Goal: Use online tool/utility: Utilize a website feature to perform a specific function

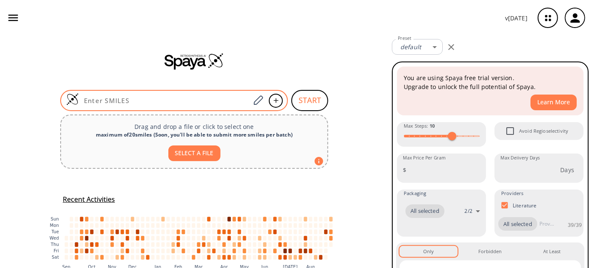
click at [117, 103] on input at bounding box center [164, 100] width 171 height 8
paste input "O=C(OC(C)(C)C)C(O)CCN"
type input "O=C(OC(C)(C)C)C(O)CCN"
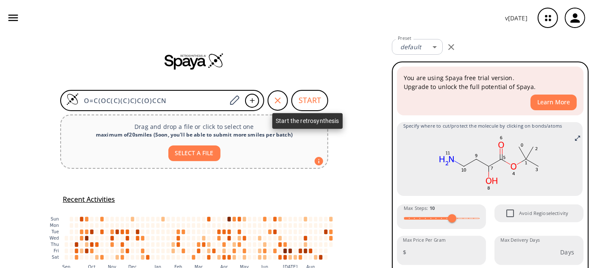
click at [306, 99] on button "START" at bounding box center [309, 100] width 37 height 21
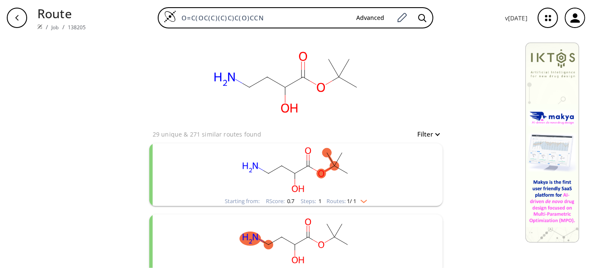
click at [343, 168] on rect "clusters" at bounding box center [296, 169] width 220 height 53
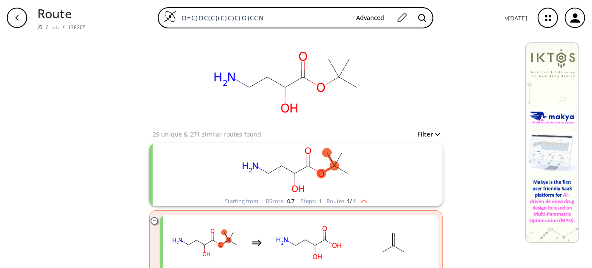
scroll to position [77, 0]
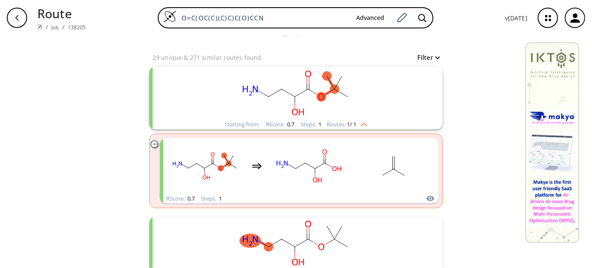
click at [336, 83] on rect "clusters" at bounding box center [296, 93] width 220 height 53
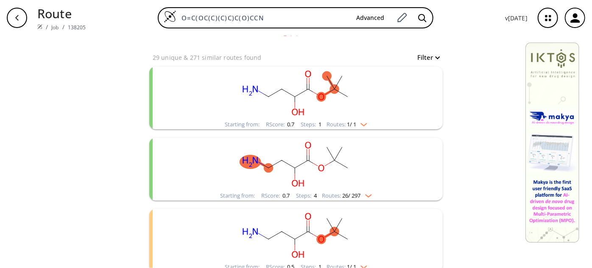
click at [336, 86] on rect "clusters" at bounding box center [296, 93] width 220 height 53
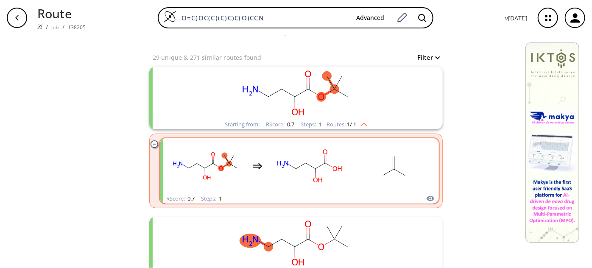
click at [343, 168] on rect "clusters" at bounding box center [309, 165] width 76 height 53
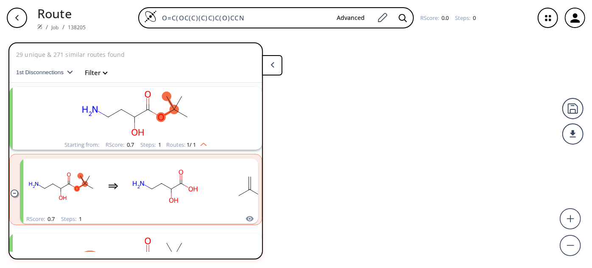
scroll to position [19, 0]
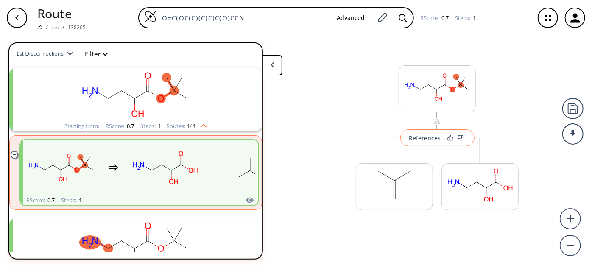
click at [425, 135] on div "References" at bounding box center [425, 138] width 32 height 6
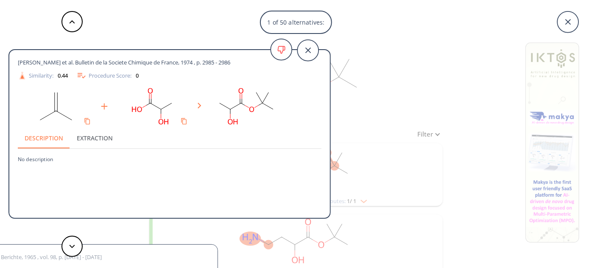
click at [369, 10] on div "1 of 50 alternatives: [PERSON_NAME] et al. Bulletin de la Societe Chimique de F…" at bounding box center [296, 134] width 592 height 268
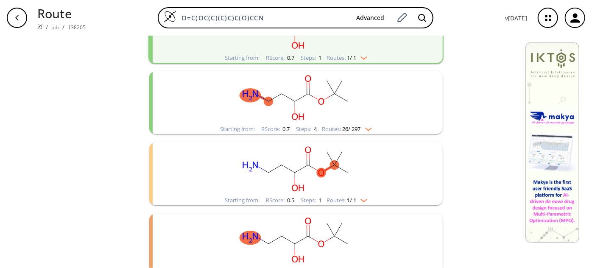
scroll to position [156, 0]
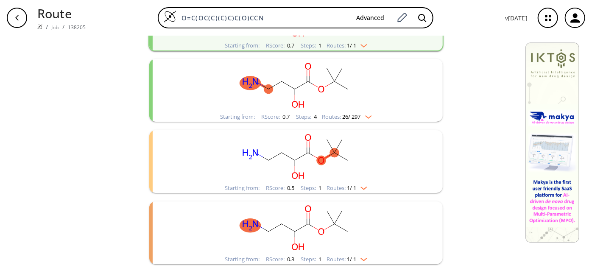
click at [311, 148] on rect "clusters" at bounding box center [296, 156] width 220 height 53
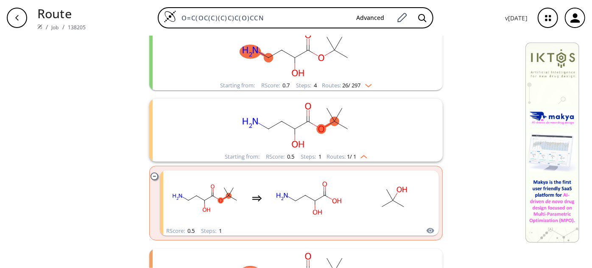
scroll to position [233, 0]
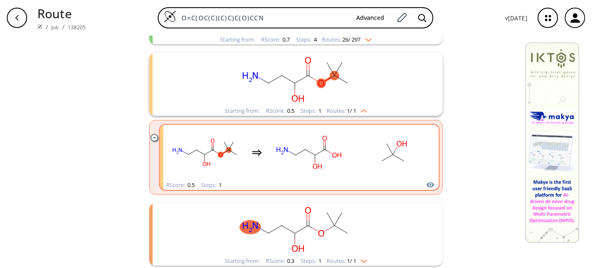
click at [325, 161] on rect "clusters" at bounding box center [308, 152] width 76 height 53
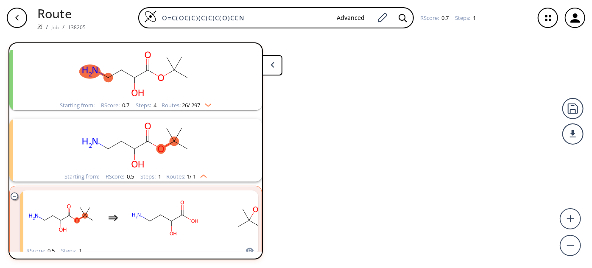
scroll to position [161, 0]
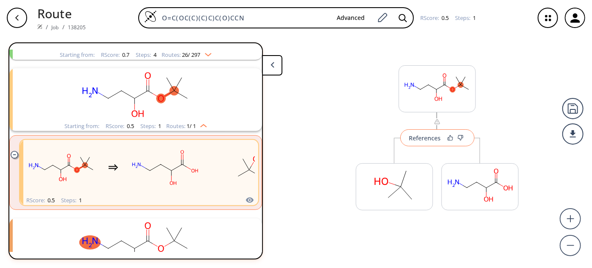
click at [406, 143] on button "References" at bounding box center [437, 137] width 74 height 17
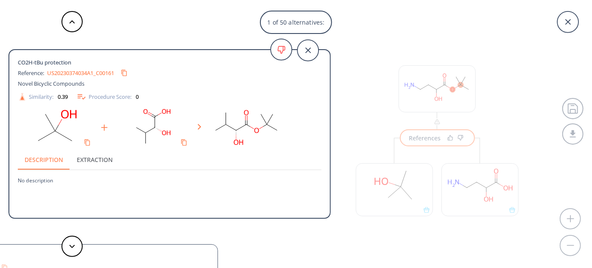
click at [72, 71] on link "US20230374034A1_C00161" at bounding box center [80, 73] width 67 height 6
click at [72, 244] on button at bounding box center [71, 246] width 21 height 21
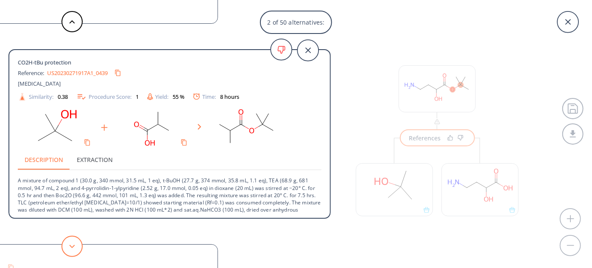
click at [79, 244] on button at bounding box center [71, 246] width 21 height 21
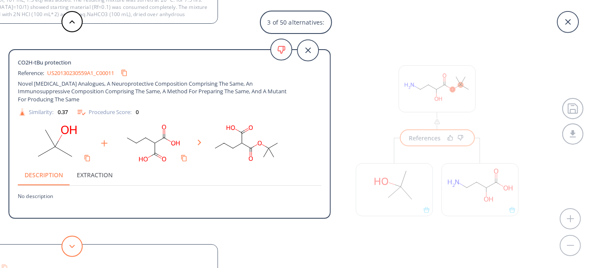
click at [79, 244] on button at bounding box center [71, 246] width 21 height 21
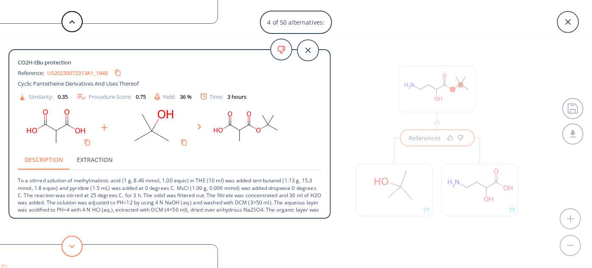
click at [79, 244] on button at bounding box center [71, 246] width 21 height 21
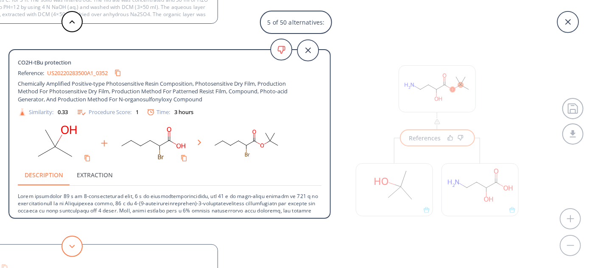
click at [79, 244] on button at bounding box center [71, 246] width 21 height 21
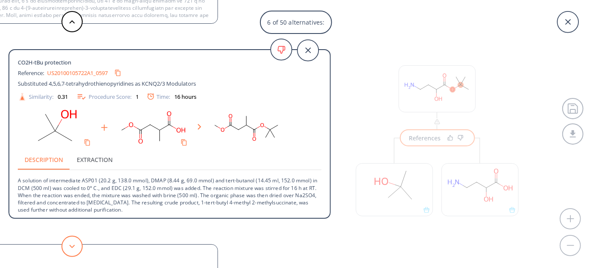
click at [79, 244] on button at bounding box center [71, 246] width 21 height 21
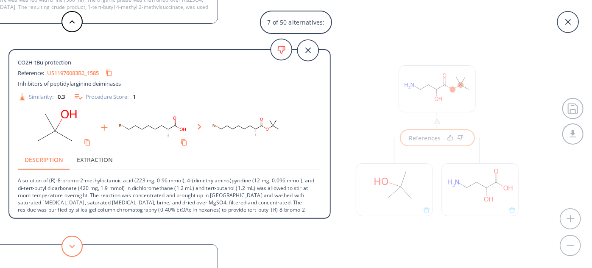
click at [79, 244] on button at bounding box center [71, 246] width 21 height 21
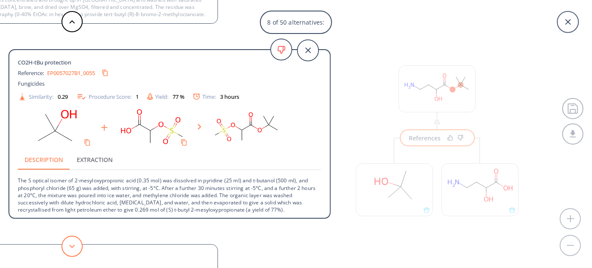
click at [79, 244] on button at bounding box center [71, 246] width 21 height 21
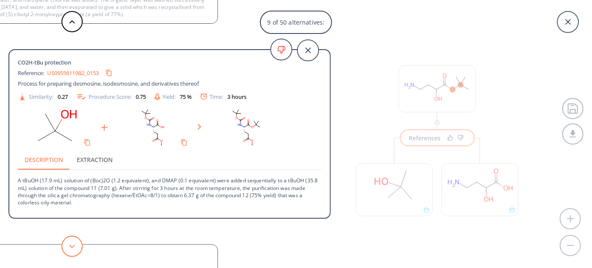
click at [79, 244] on button at bounding box center [71, 246] width 21 height 21
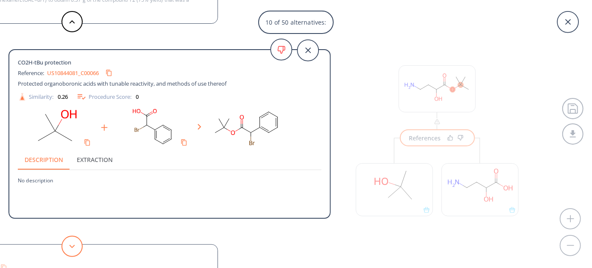
click at [79, 244] on button at bounding box center [71, 246] width 21 height 21
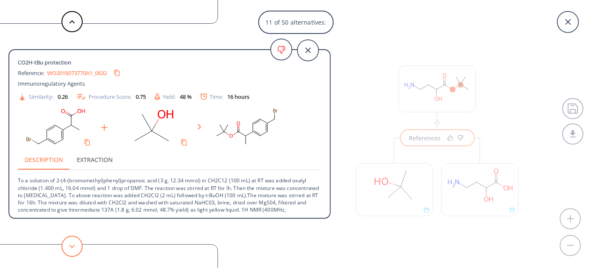
click at [79, 244] on button at bounding box center [71, 246] width 21 height 21
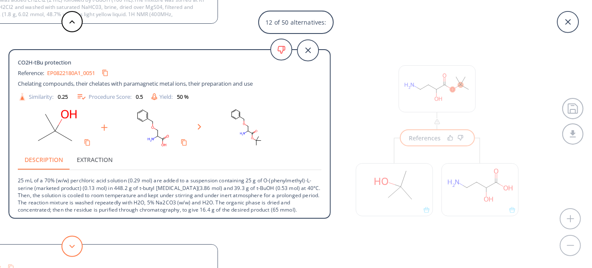
click at [79, 244] on button at bounding box center [71, 246] width 21 height 21
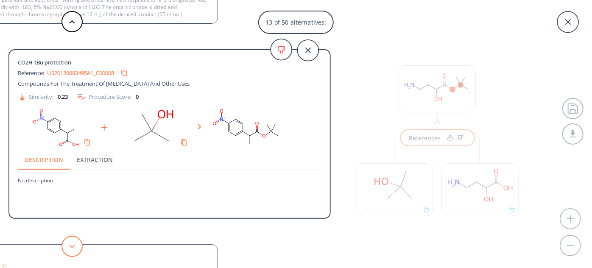
click at [79, 244] on button at bounding box center [71, 246] width 21 height 21
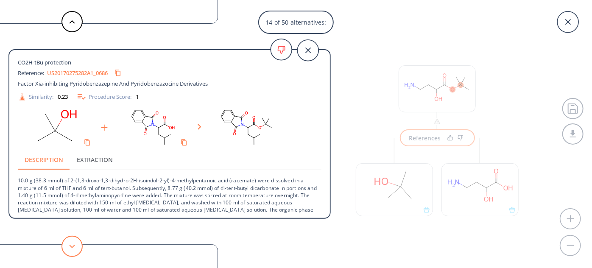
click at [79, 244] on button at bounding box center [71, 246] width 21 height 21
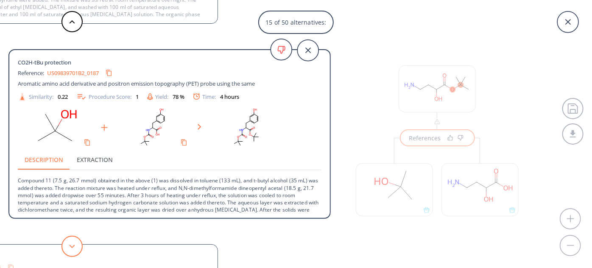
click at [79, 244] on button at bounding box center [71, 246] width 21 height 21
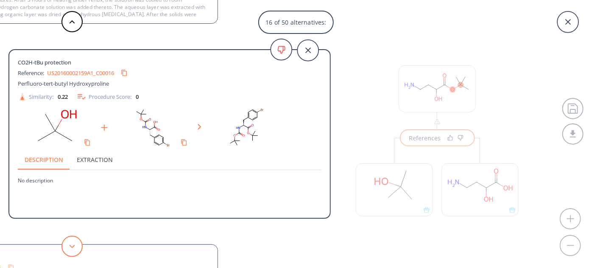
click at [79, 244] on button at bounding box center [71, 246] width 21 height 21
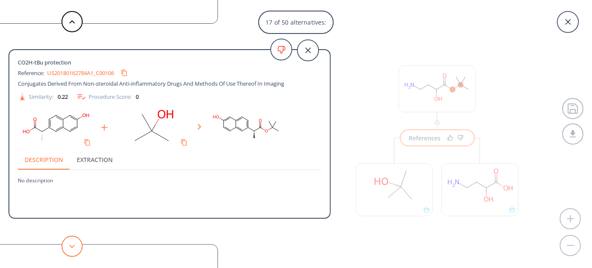
click at [79, 244] on button at bounding box center [71, 246] width 21 height 21
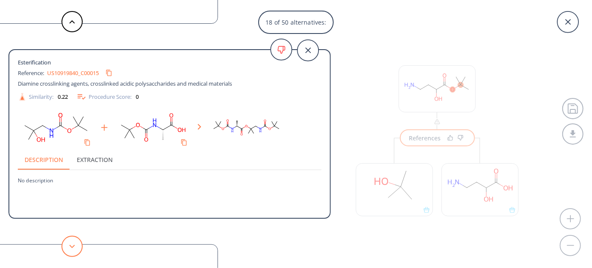
click at [79, 244] on button at bounding box center [71, 246] width 21 height 21
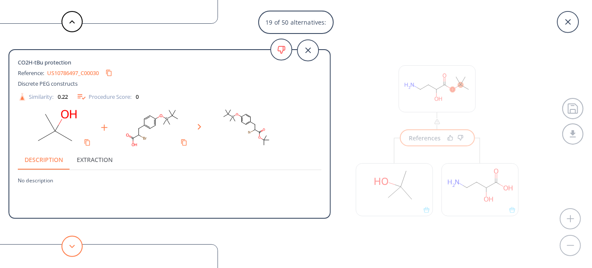
click at [79, 244] on button at bounding box center [71, 246] width 21 height 21
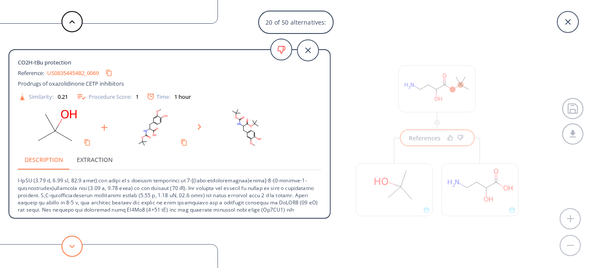
click at [79, 244] on button at bounding box center [71, 246] width 21 height 21
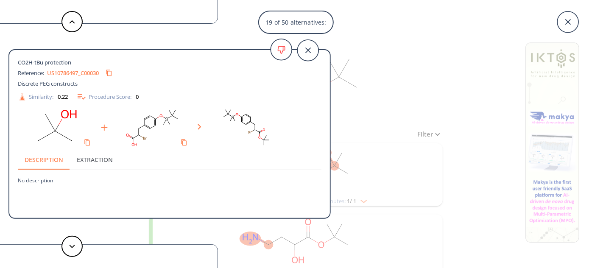
click at [389, 25] on div "19 of 50 alternatives:" at bounding box center [296, 22] width 592 height 23
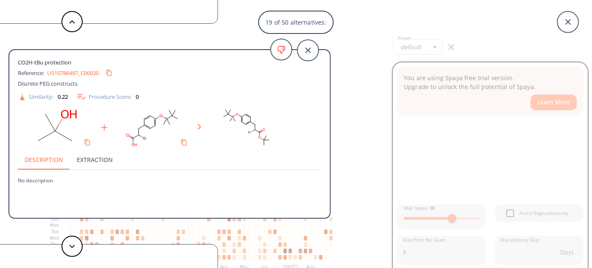
click at [373, 30] on div "19 of 50 alternatives:" at bounding box center [296, 22] width 592 height 23
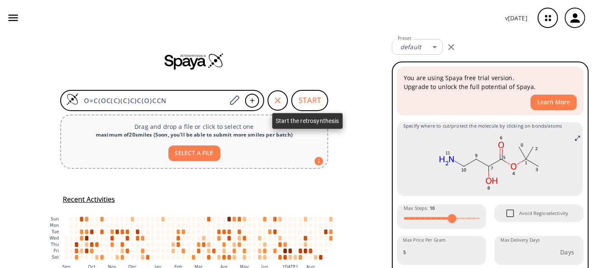
click at [292, 98] on button "START" at bounding box center [309, 100] width 37 height 21
